Goal: Information Seeking & Learning: Learn about a topic

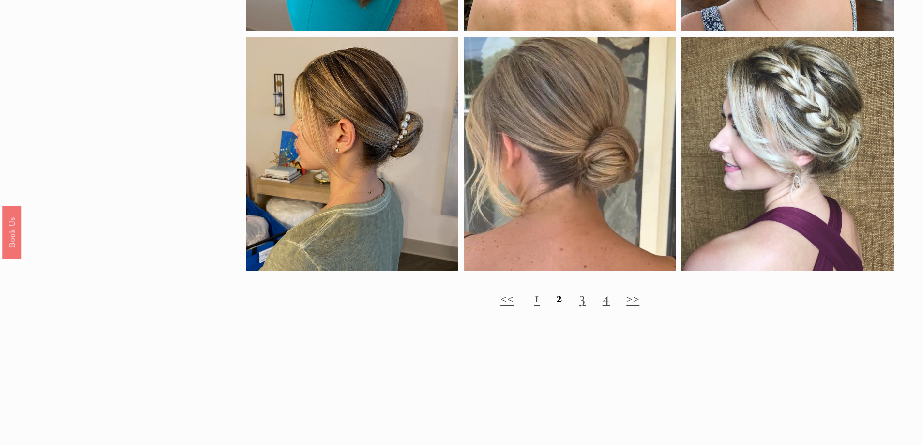
scroll to position [1065, 0]
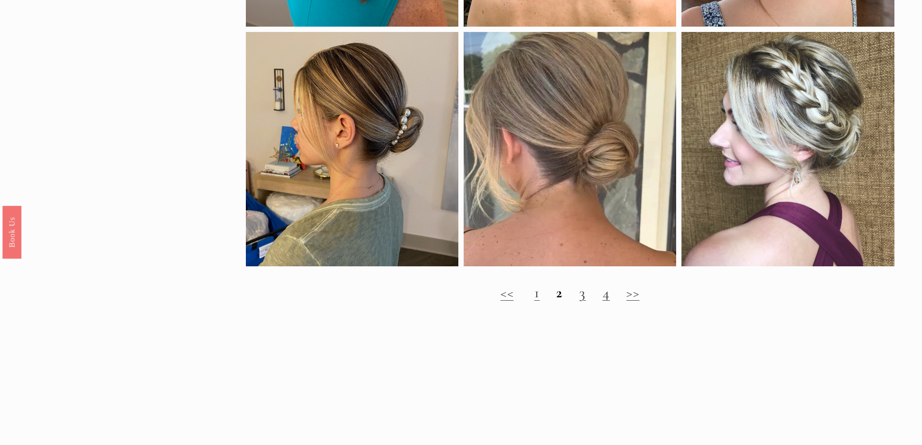
click at [582, 301] on link "3" at bounding box center [582, 293] width 7 height 18
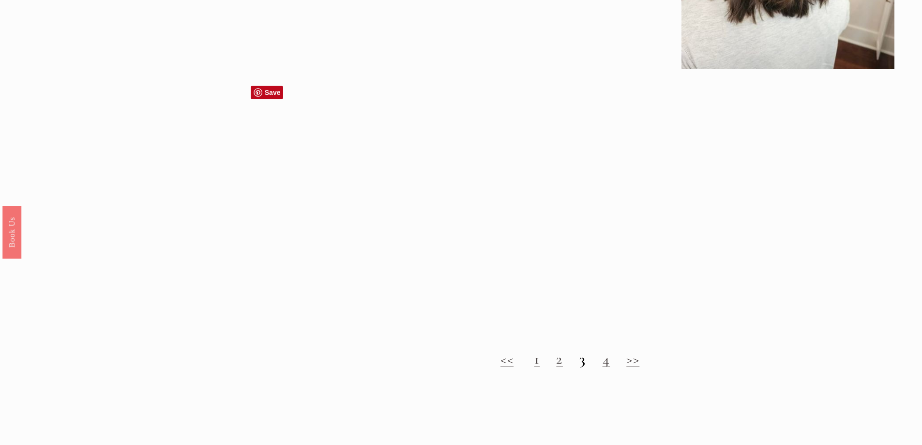
scroll to position [1016, 0]
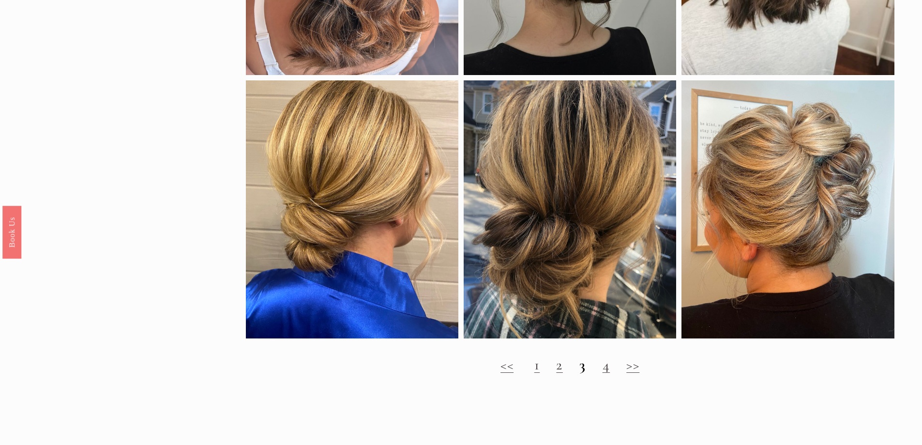
click at [562, 374] on link "2" at bounding box center [559, 365] width 7 height 18
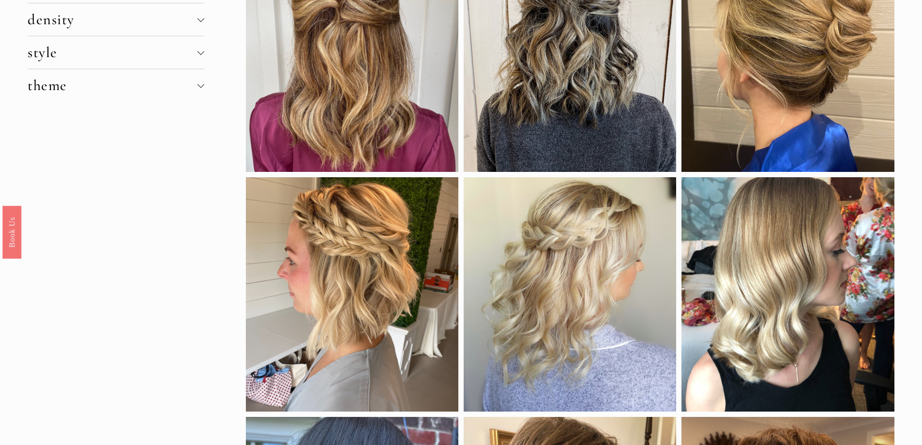
scroll to position [290, 0]
